Goal: Navigation & Orientation: Find specific page/section

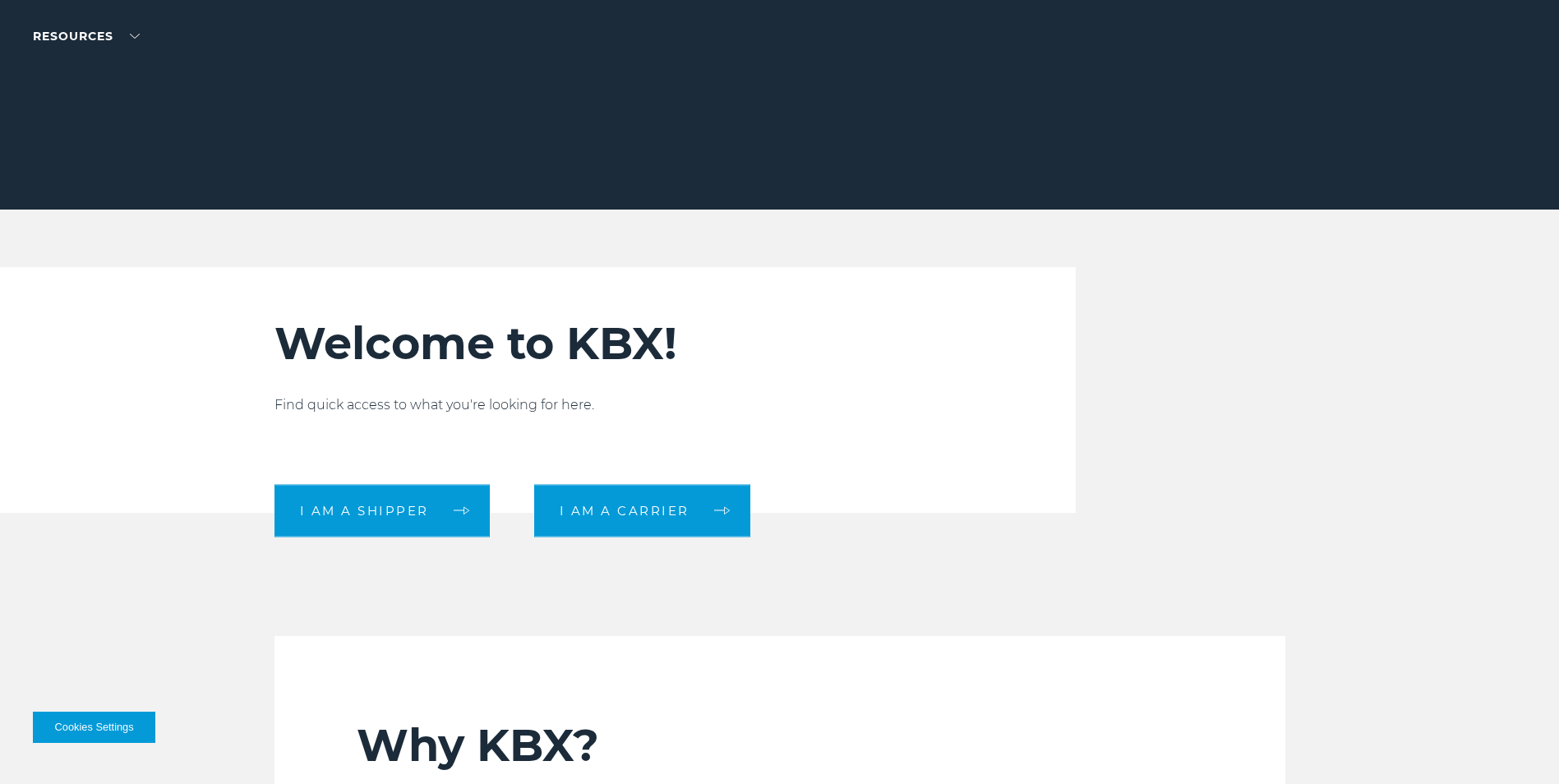
scroll to position [329, 0]
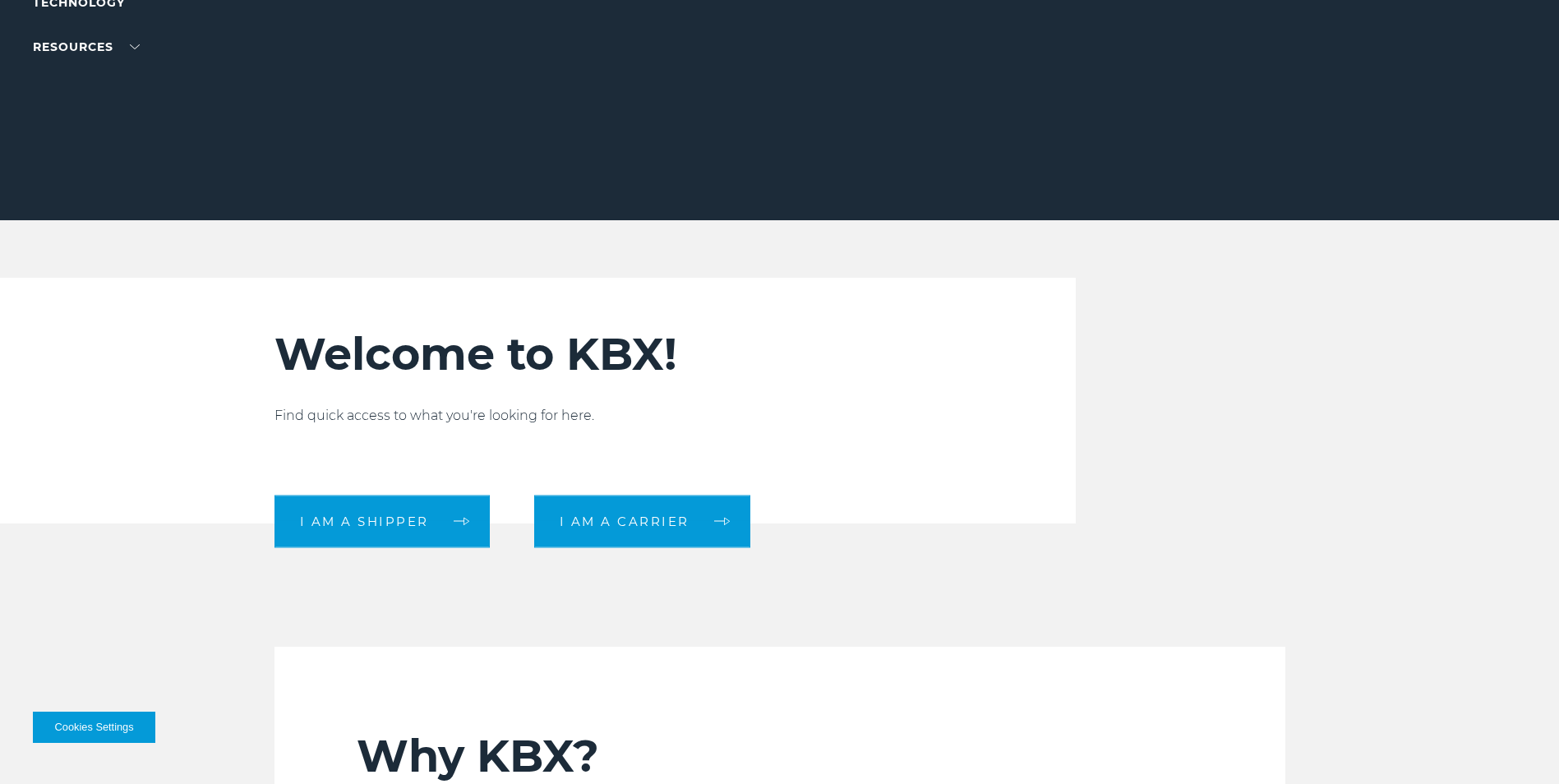
click at [641, 320] on div "Welcome to KBX! Find quick access to what you're looking for here. I am a shipp…" at bounding box center [625, 400] width 702 height 245
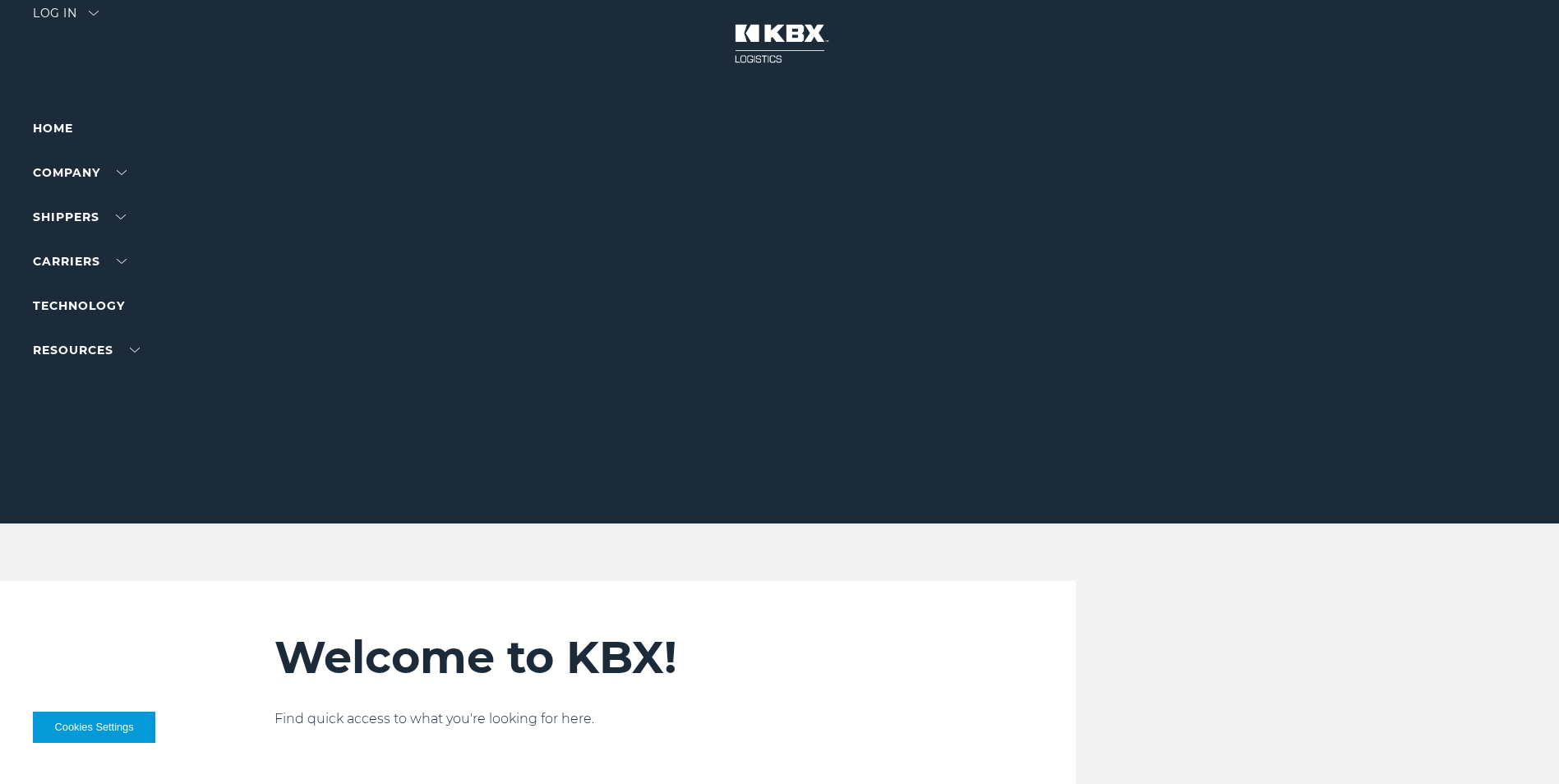
scroll to position [0, 0]
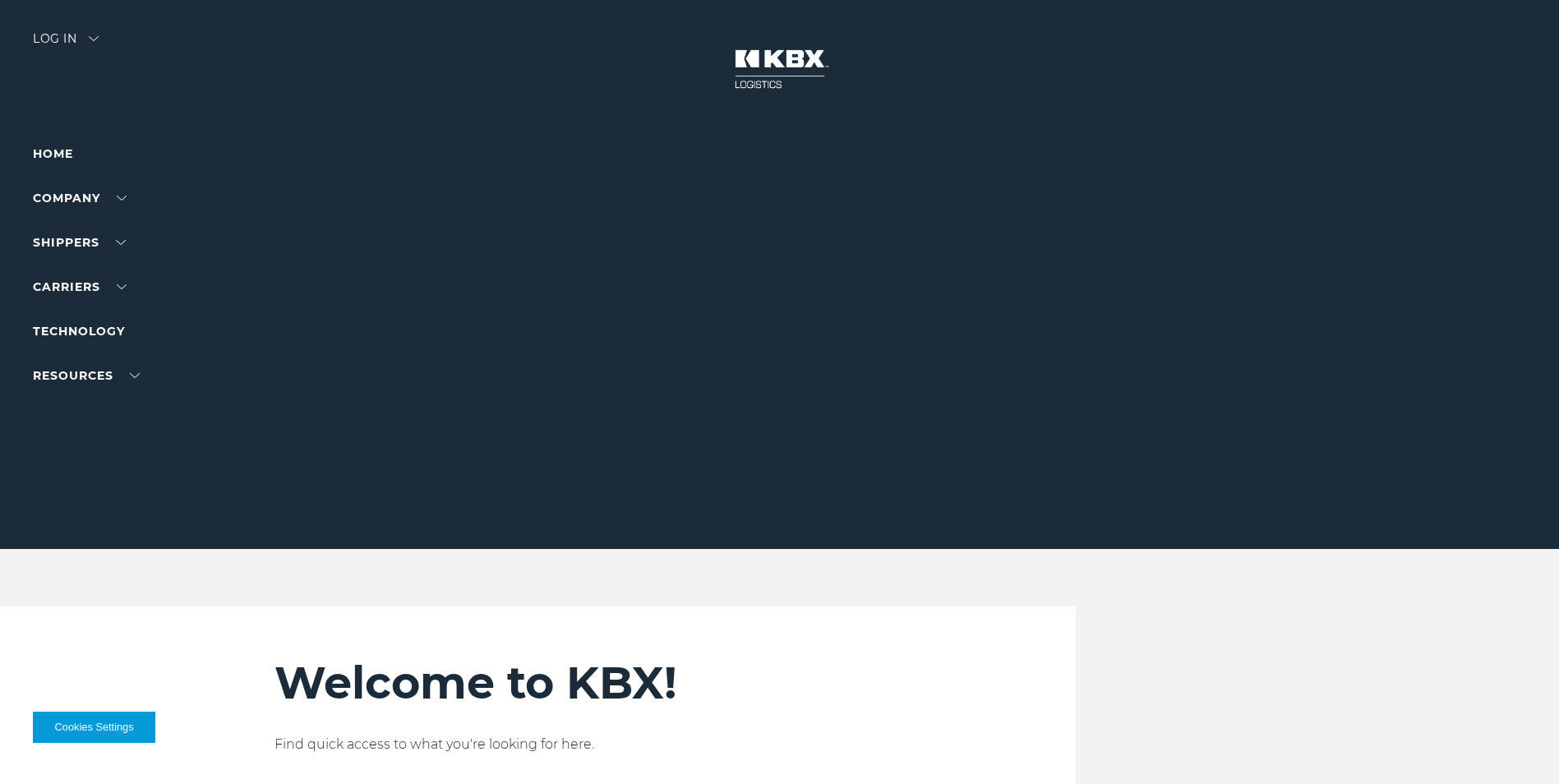
click at [789, 59] on img at bounding box center [779, 69] width 123 height 73
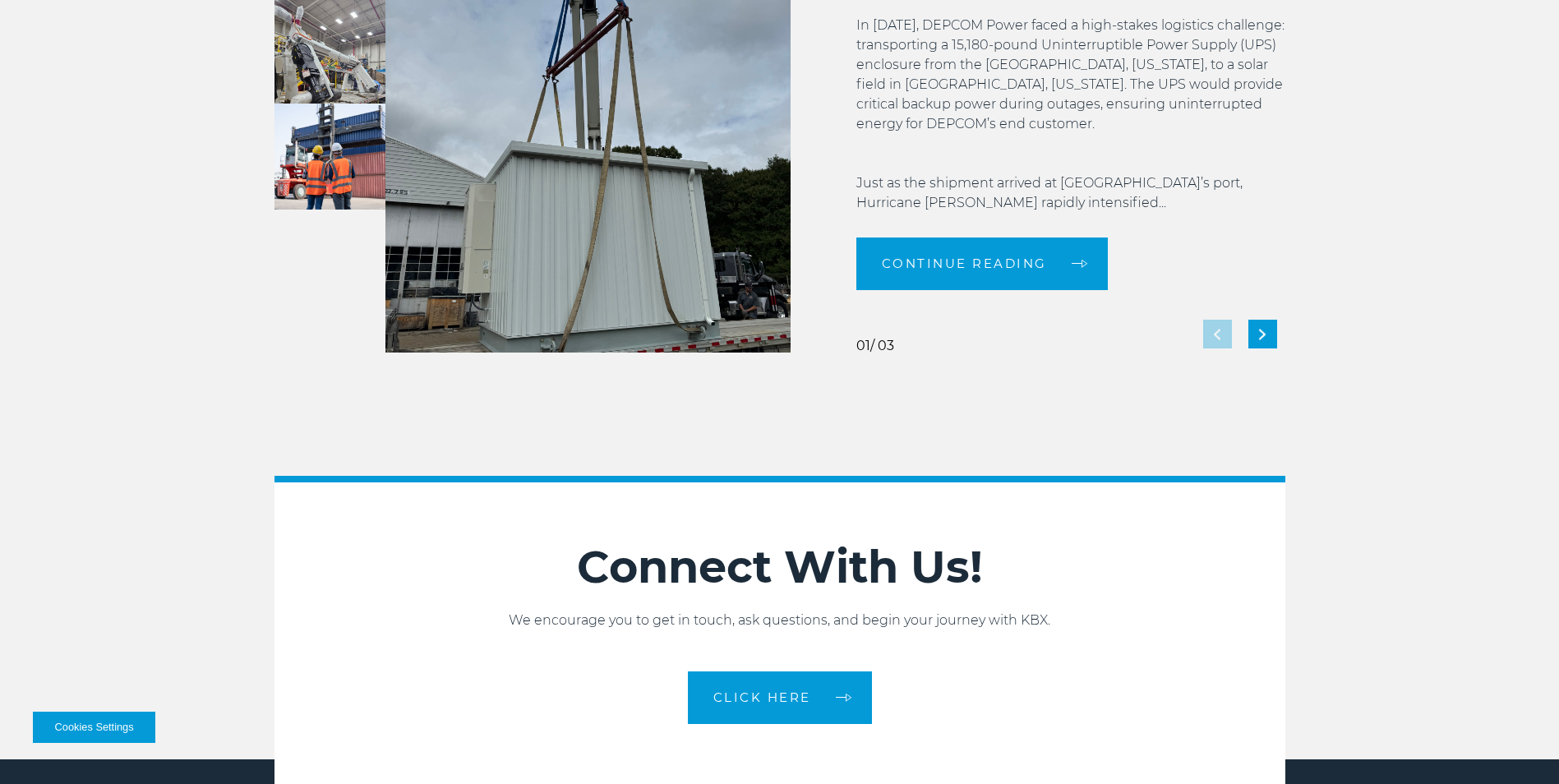
scroll to position [3657, 0]
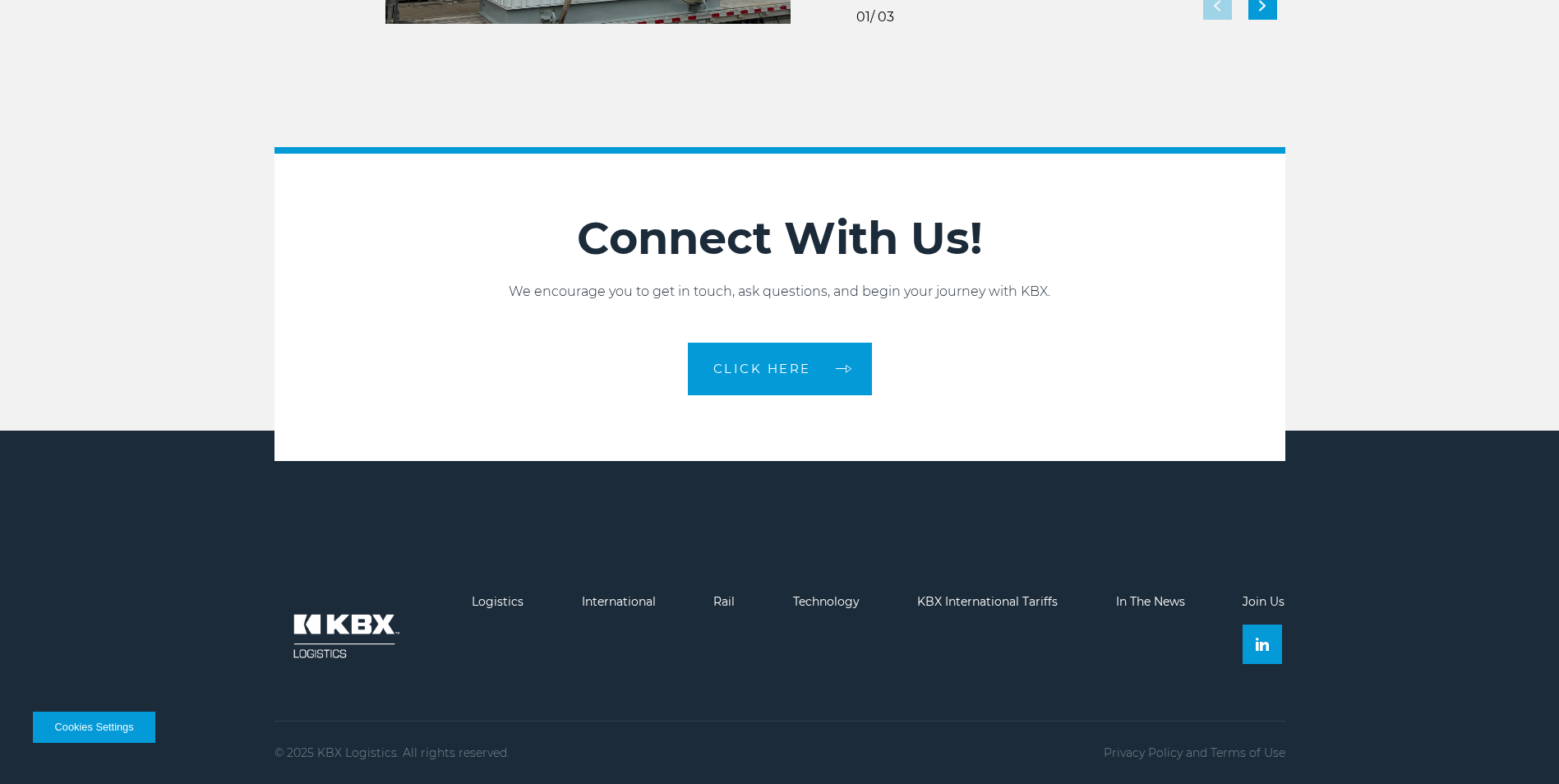
click at [327, 640] on img at bounding box center [344, 635] width 140 height 82
